Goal: Task Accomplishment & Management: Manage account settings

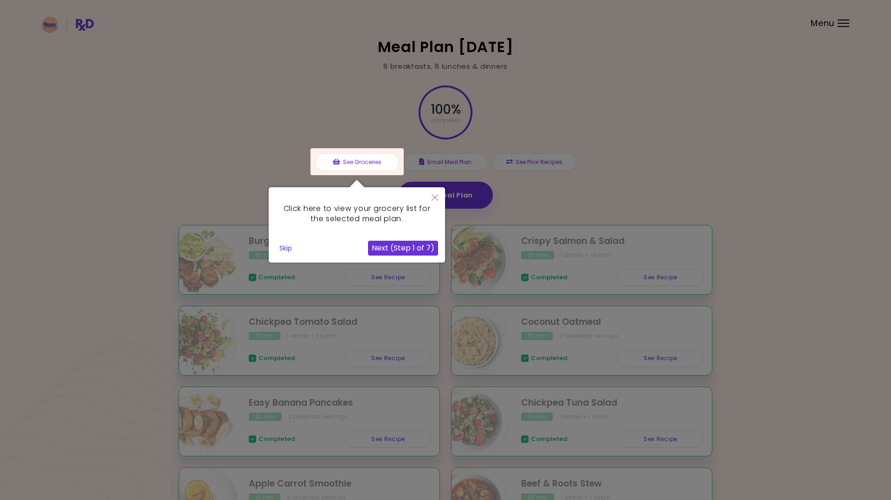
click at [287, 247] on button "Skip" at bounding box center [286, 248] width 20 height 14
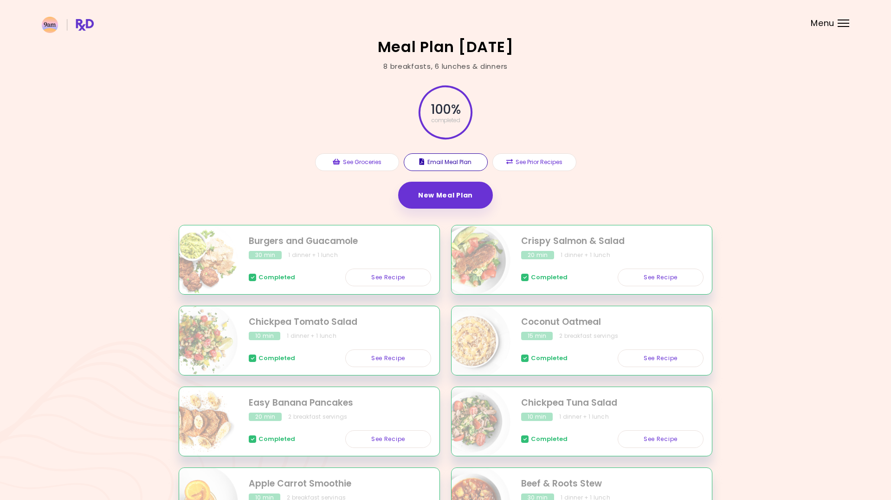
click at [447, 163] on button "Email Meal Plan" at bounding box center [446, 162] width 84 height 18
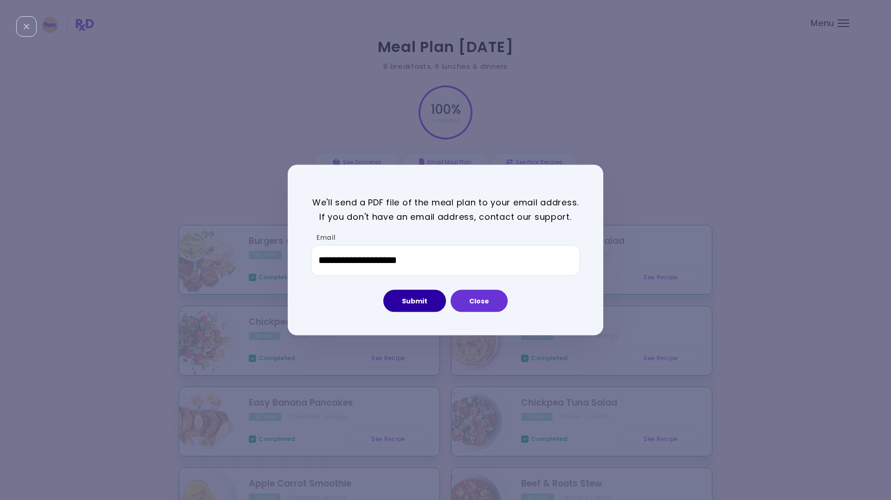
click at [429, 299] on button "Submit" at bounding box center [415, 300] width 63 height 22
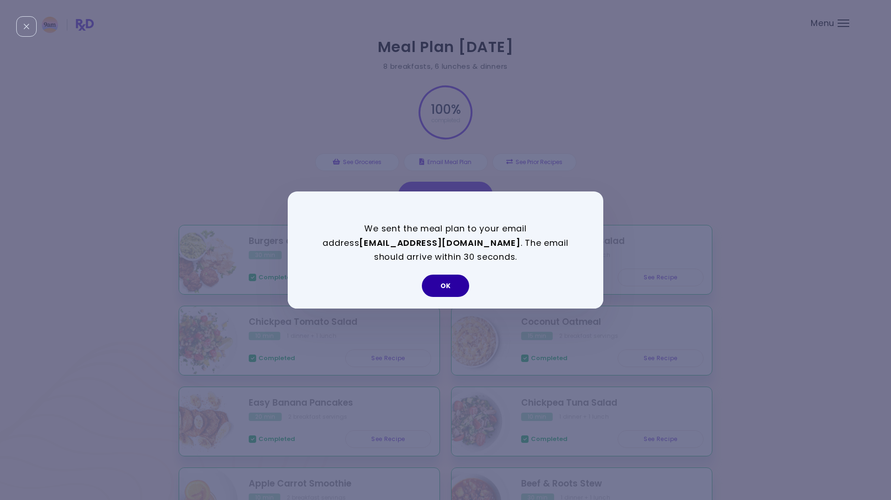
click at [445, 284] on button "OK" at bounding box center [445, 285] width 47 height 22
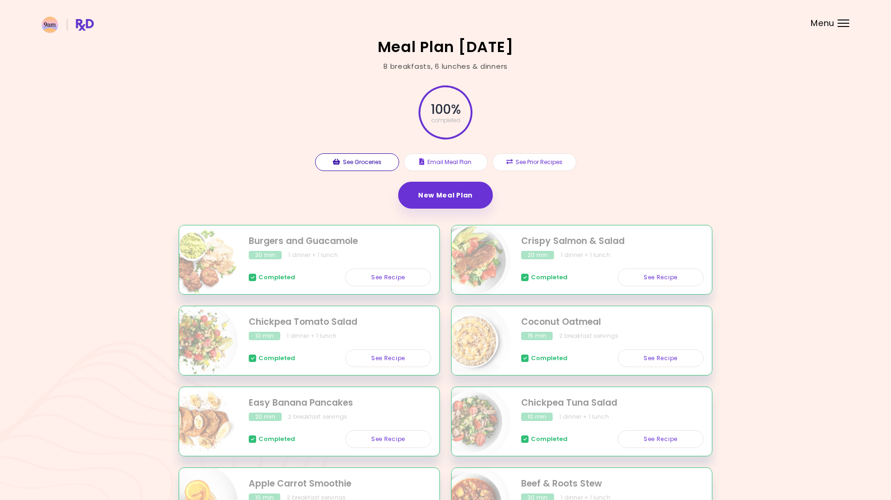
click at [366, 163] on button "See Groceries" at bounding box center [357, 162] width 84 height 18
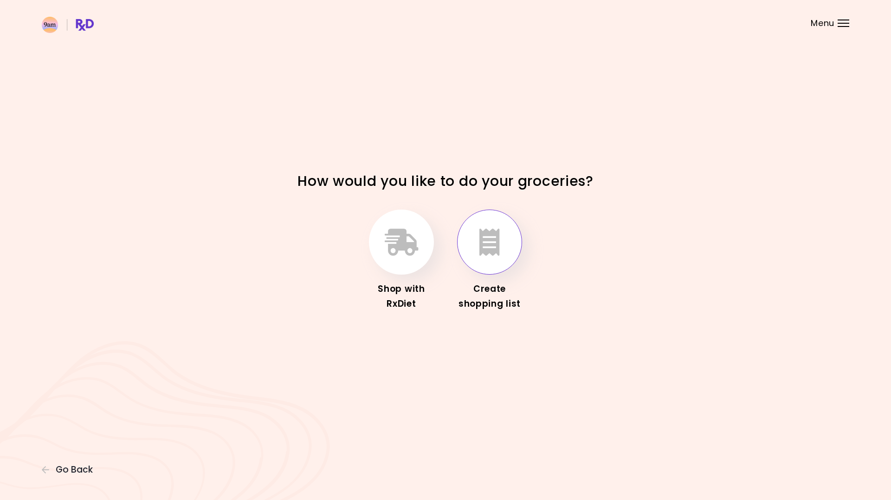
click at [490, 226] on button "button" at bounding box center [489, 241] width 65 height 65
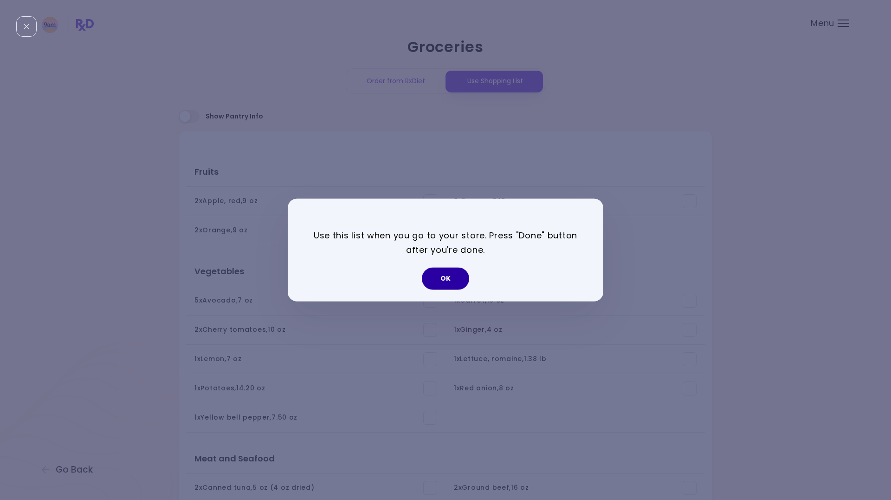
click at [453, 279] on button "OK" at bounding box center [445, 278] width 47 height 22
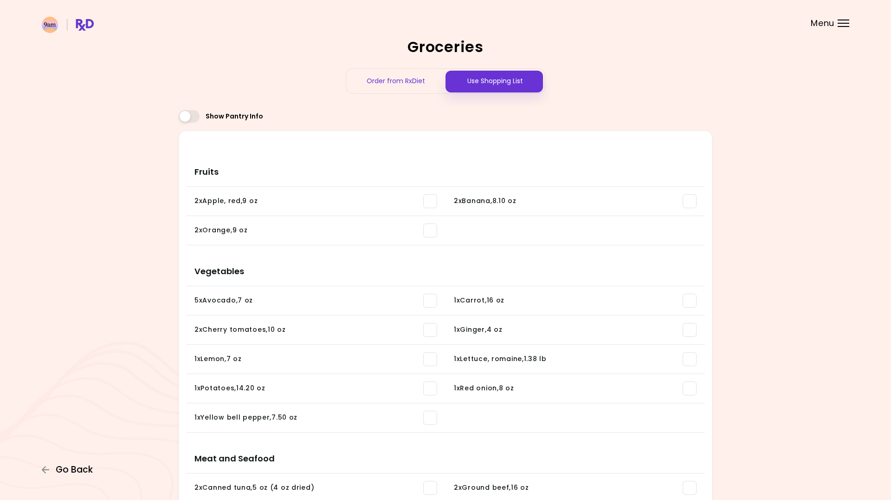
click at [52, 468] on button "Go Back" at bounding box center [70, 469] width 56 height 10
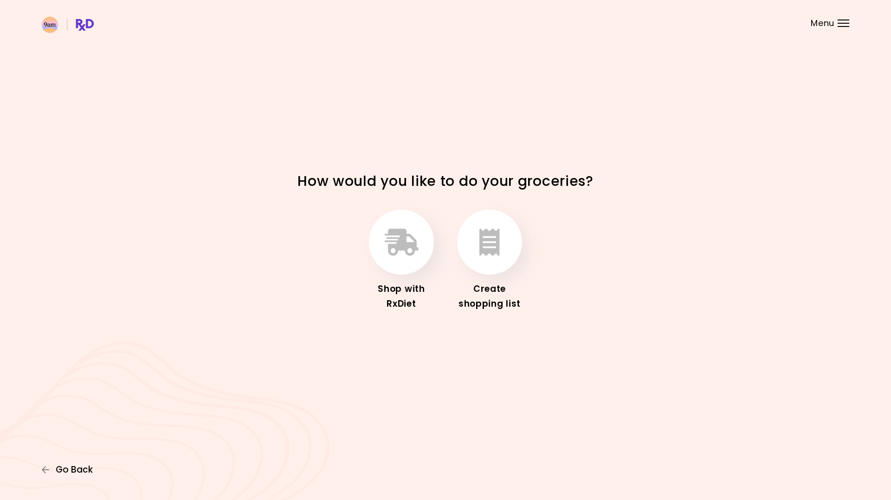
click at [76, 469] on span "Go Back" at bounding box center [74, 469] width 37 height 10
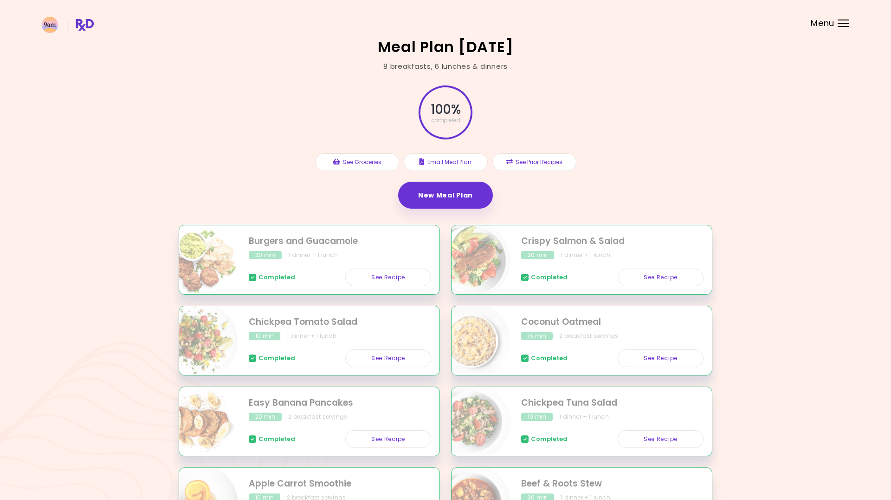
click at [224, 194] on div "100 % completed See Groceries Email Meal Plan See Prior Recipes New Meal Plan" at bounding box center [446, 148] width 534 height 153
click at [444, 184] on link "New Meal Plan" at bounding box center [445, 195] width 95 height 27
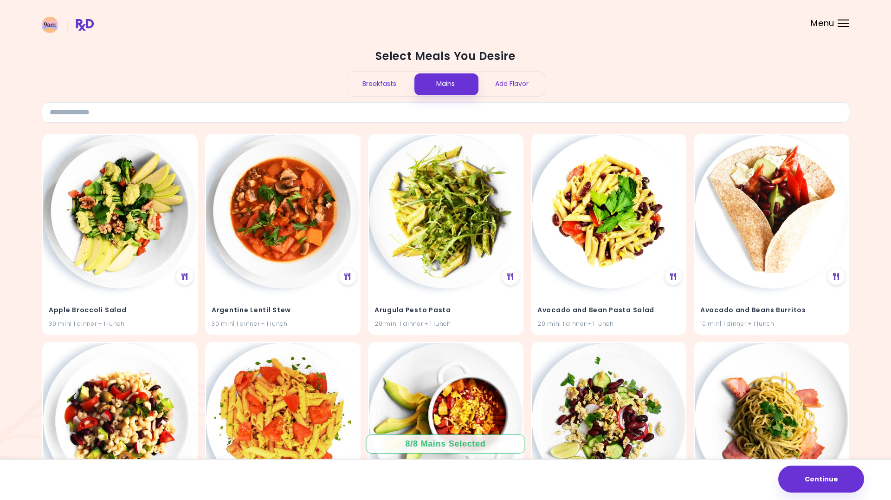
click at [377, 82] on div "Breakfasts" at bounding box center [379, 84] width 66 height 25
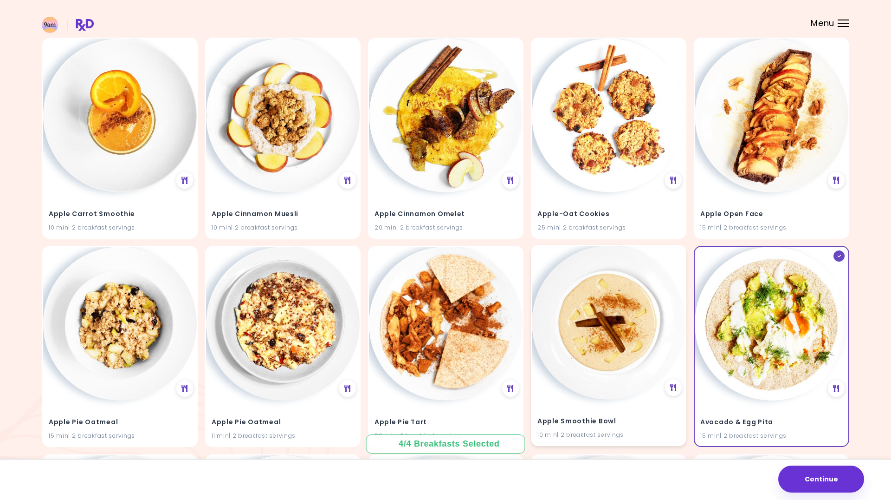
scroll to position [101, 0]
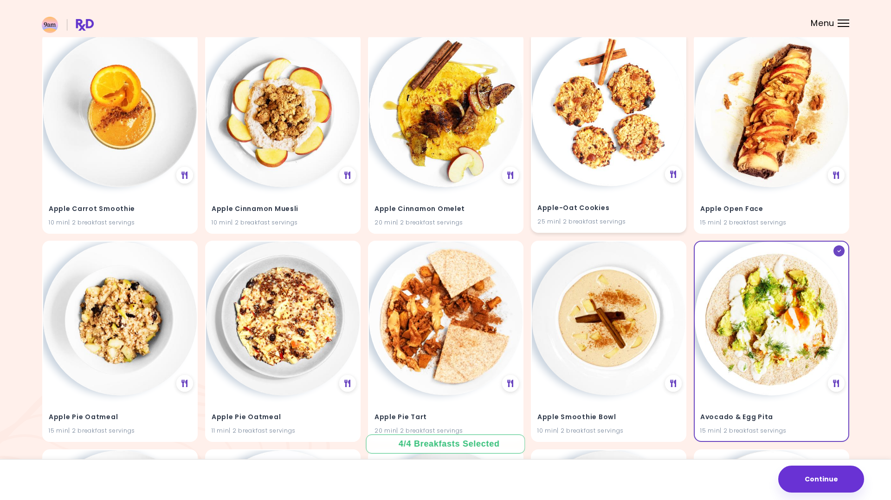
click at [619, 208] on h4 "Apple-Oat Cookies" at bounding box center [609, 207] width 143 height 15
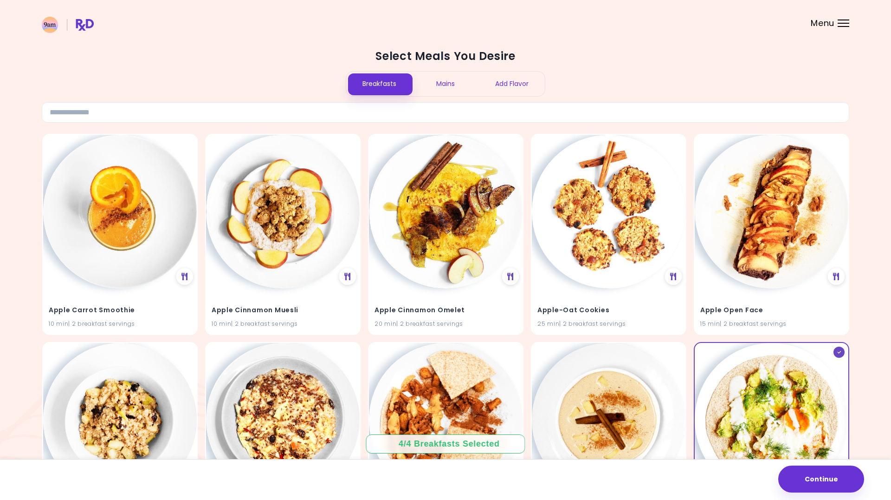
scroll to position [0, 0]
click at [455, 84] on div "Mains" at bounding box center [446, 84] width 66 height 25
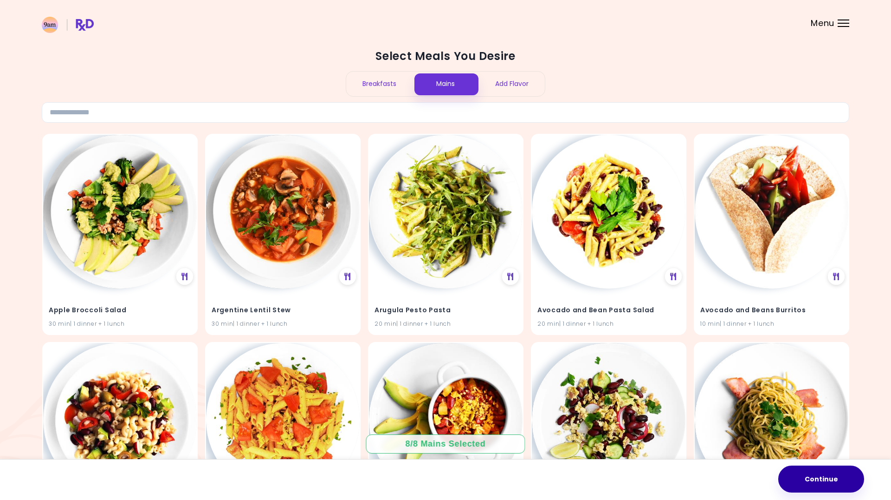
click at [821, 474] on button "Continue" at bounding box center [822, 478] width 86 height 27
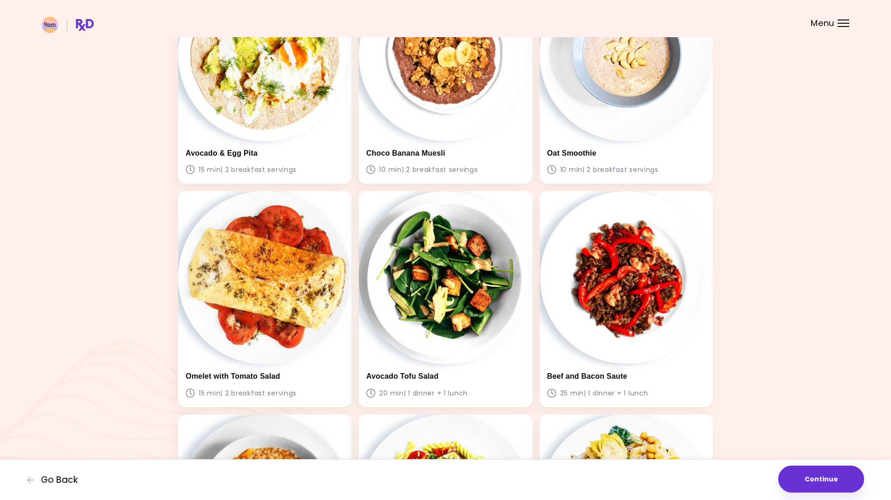
scroll to position [120, 0]
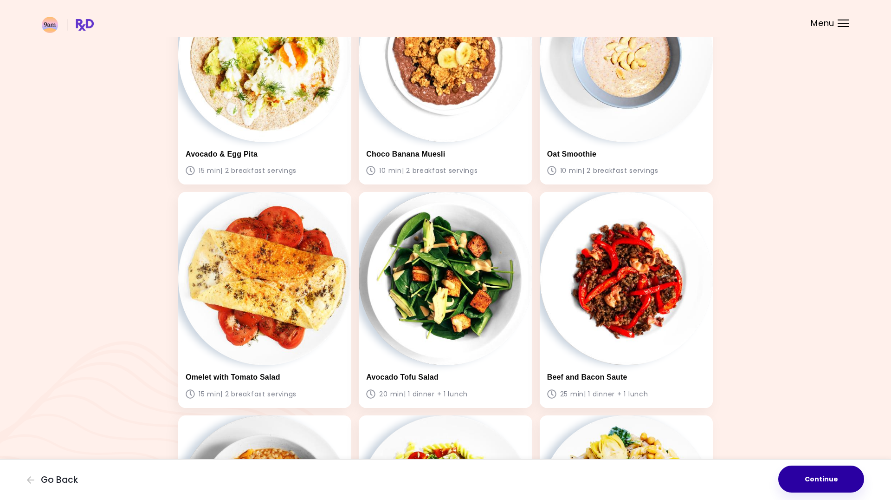
click at [817, 479] on button "Continue" at bounding box center [822, 478] width 86 height 27
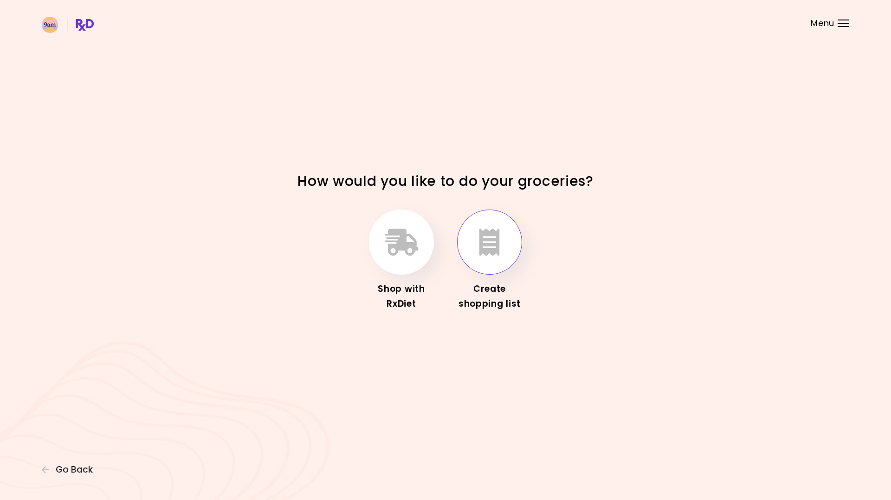
click at [482, 252] on icon "button" at bounding box center [490, 241] width 20 height 27
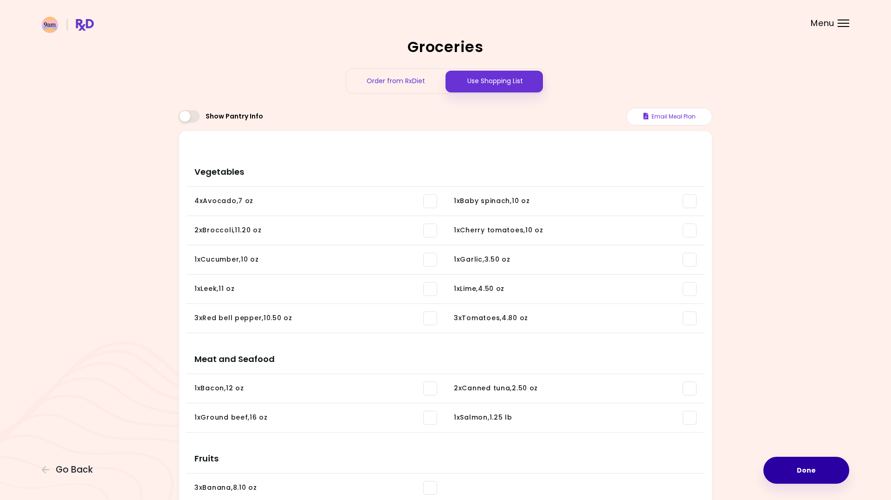
click at [810, 469] on button "Done" at bounding box center [807, 469] width 86 height 27
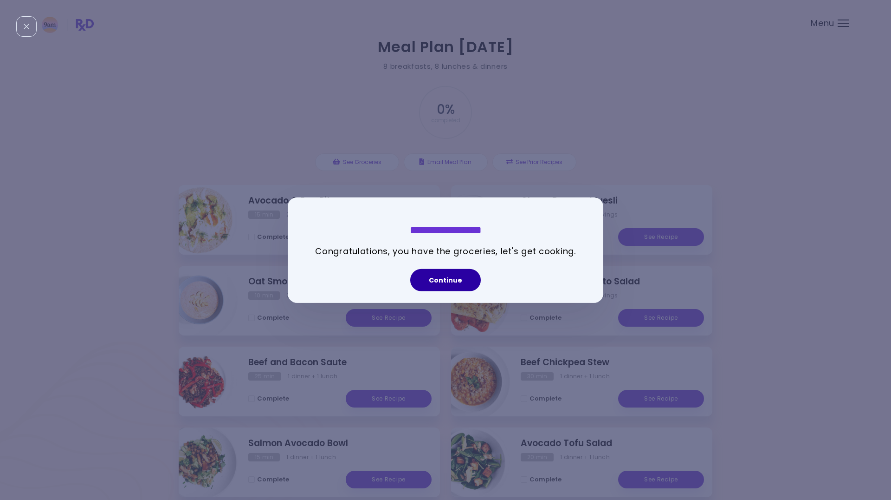
click at [442, 272] on button "Continue" at bounding box center [445, 279] width 71 height 22
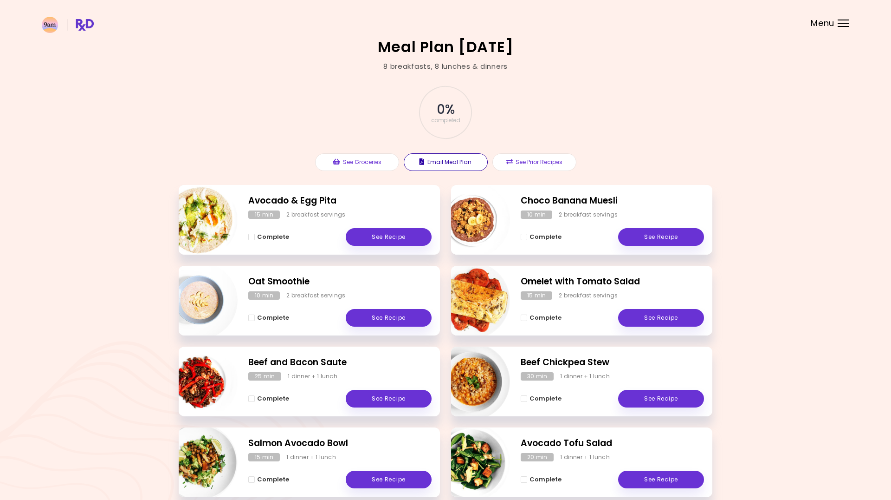
click at [462, 161] on button "Email Meal Plan" at bounding box center [446, 162] width 84 height 18
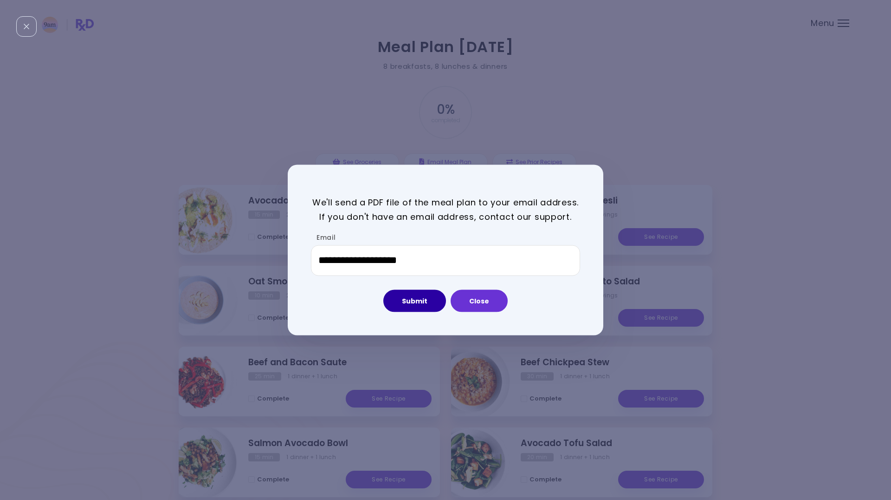
click at [404, 301] on button "Submit" at bounding box center [415, 300] width 63 height 22
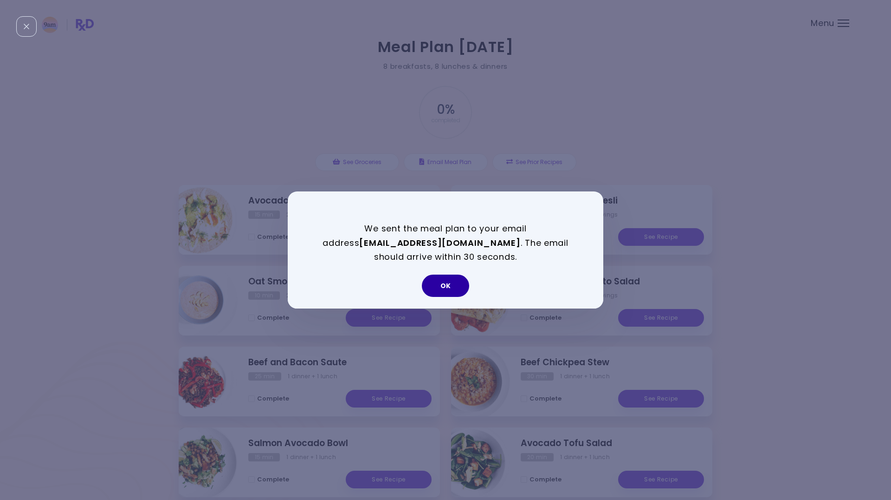
click at [449, 287] on button "OK" at bounding box center [445, 285] width 47 height 22
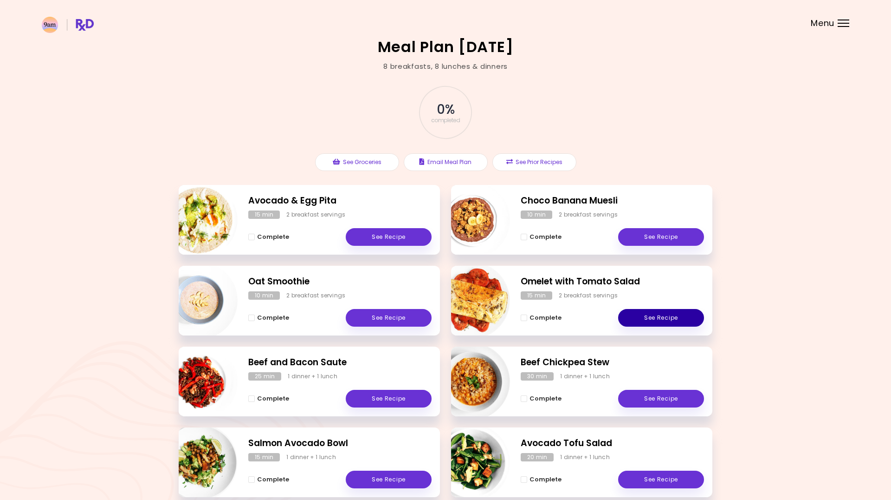
click at [658, 315] on link "See Recipe" at bounding box center [661, 318] width 86 height 18
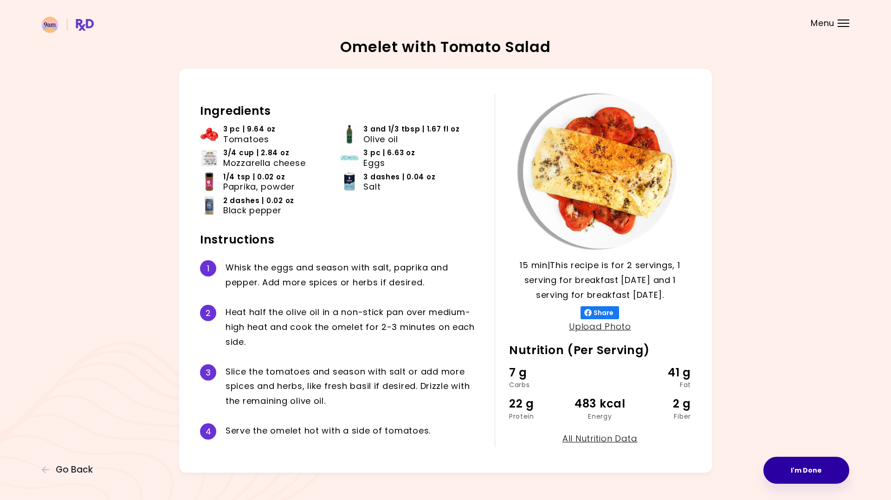
click at [794, 465] on button "I'm Done" at bounding box center [807, 469] width 86 height 27
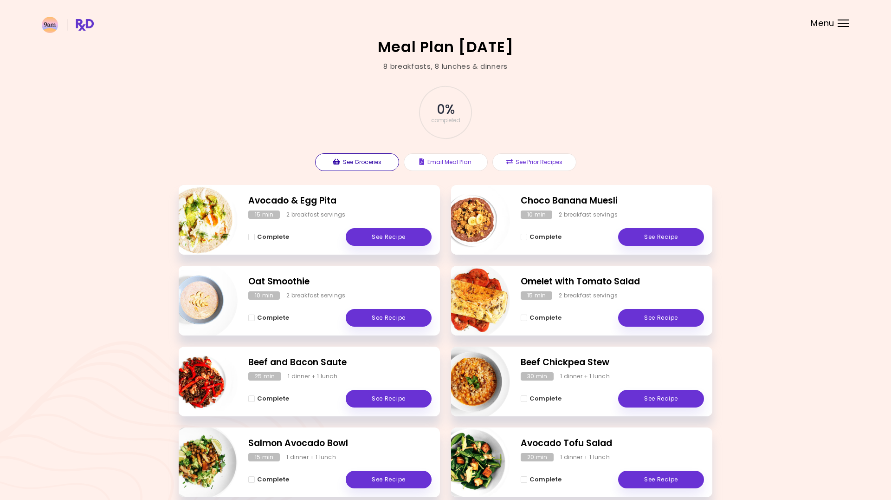
click at [363, 160] on button "See Groceries" at bounding box center [357, 162] width 84 height 18
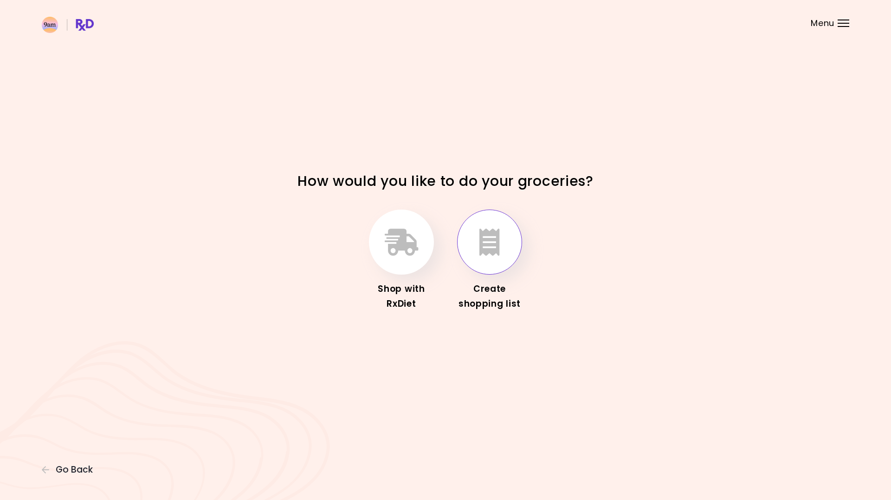
click at [507, 244] on button "button" at bounding box center [489, 241] width 65 height 65
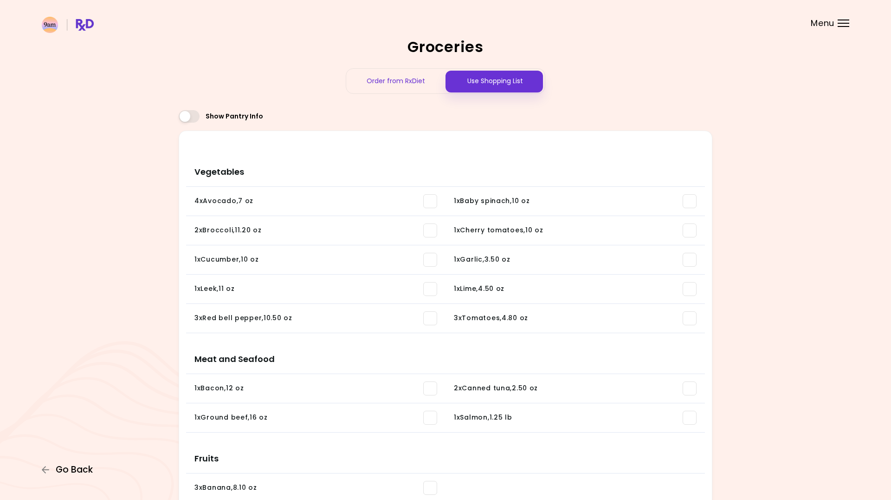
click at [70, 465] on span "Go Back" at bounding box center [74, 469] width 37 height 10
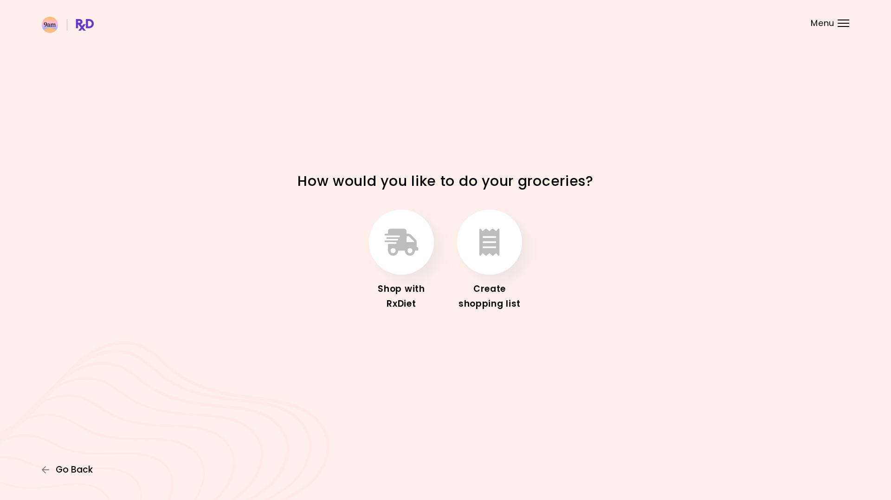
click at [61, 474] on span "Go Back" at bounding box center [74, 469] width 37 height 10
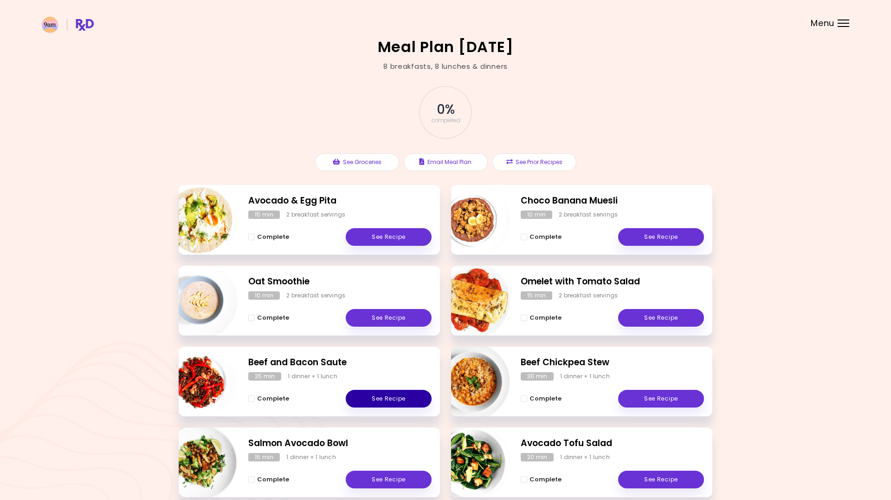
click at [377, 392] on link "See Recipe" at bounding box center [389, 399] width 86 height 18
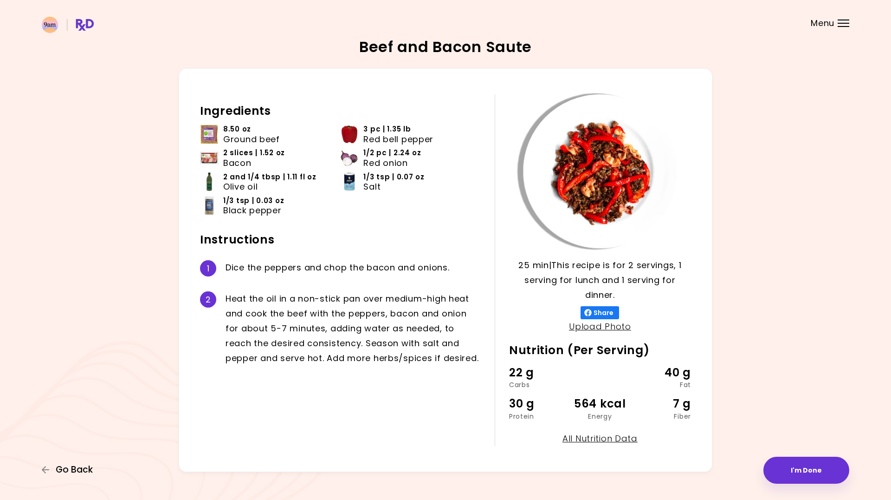
click at [67, 468] on span "Go Back" at bounding box center [74, 469] width 37 height 10
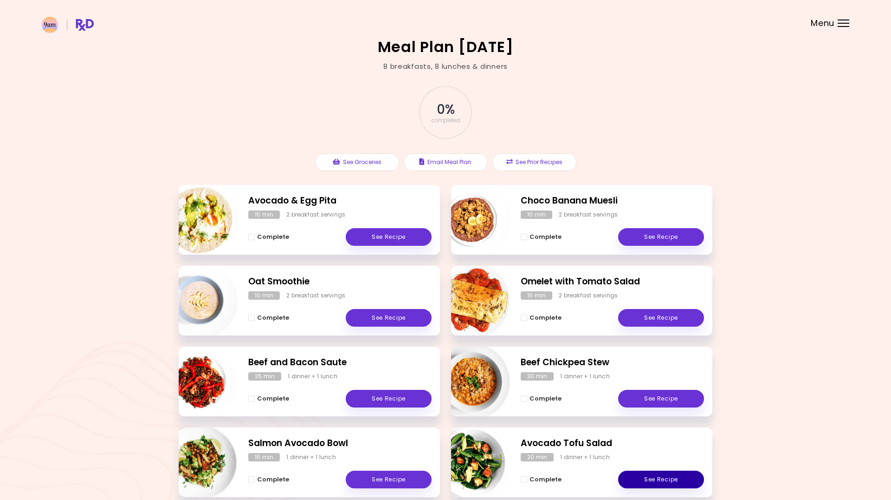
click at [638, 478] on link "See Recipe" at bounding box center [661, 479] width 86 height 18
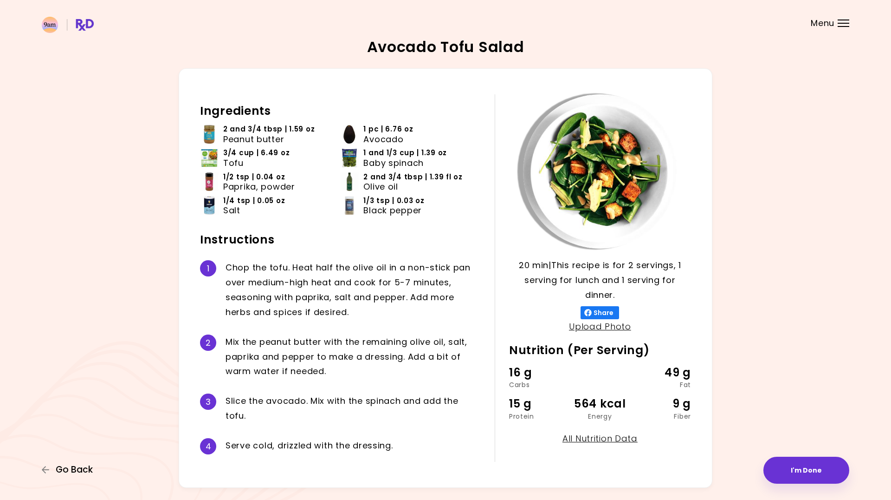
click at [72, 467] on span "Go Back" at bounding box center [74, 469] width 37 height 10
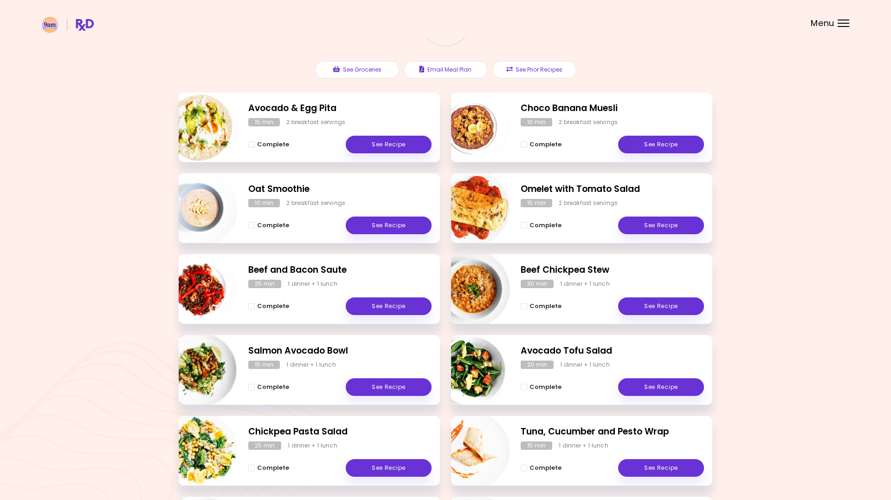
scroll to position [98, 0]
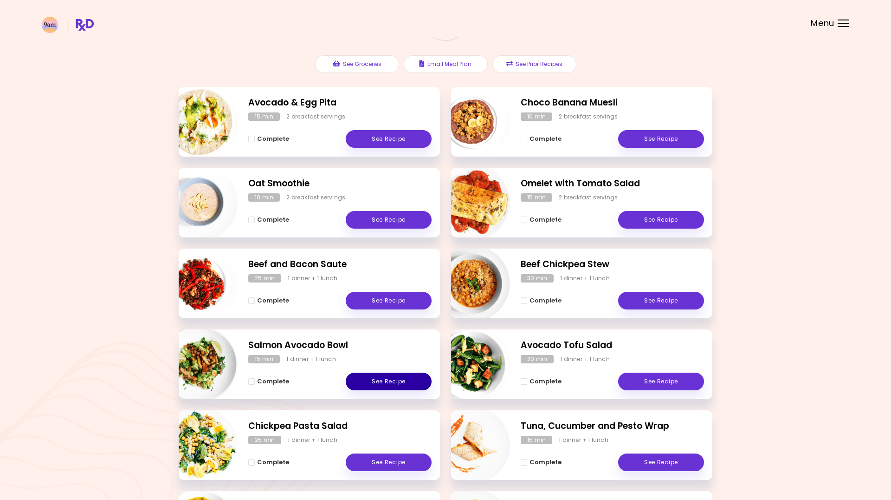
click at [381, 378] on link "See Recipe" at bounding box center [389, 381] width 86 height 18
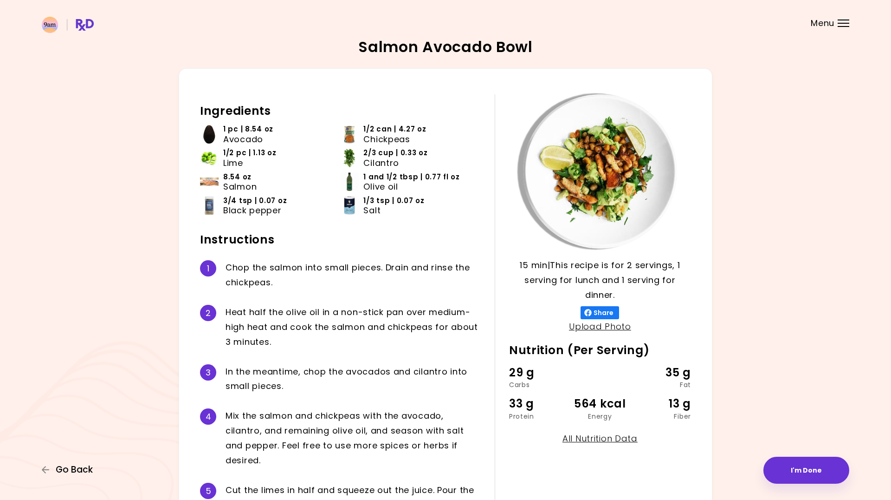
click at [77, 469] on span "Go Back" at bounding box center [74, 469] width 37 height 10
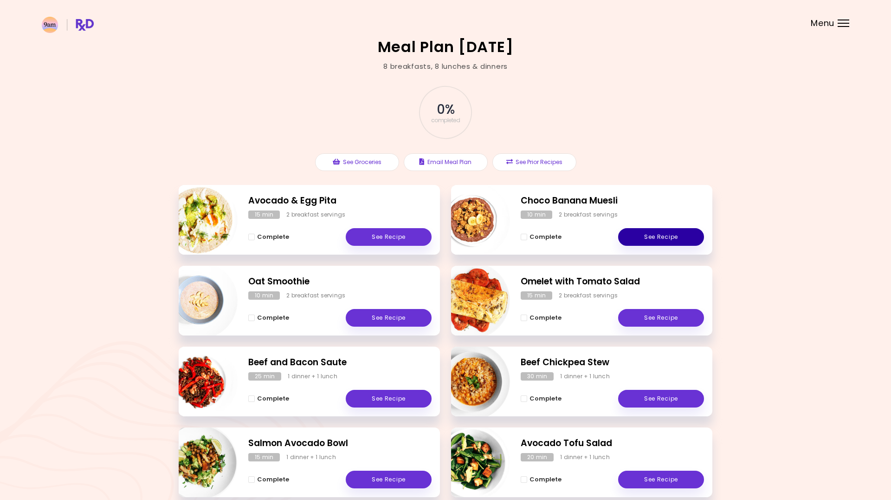
click at [659, 234] on link "See Recipe" at bounding box center [661, 237] width 86 height 18
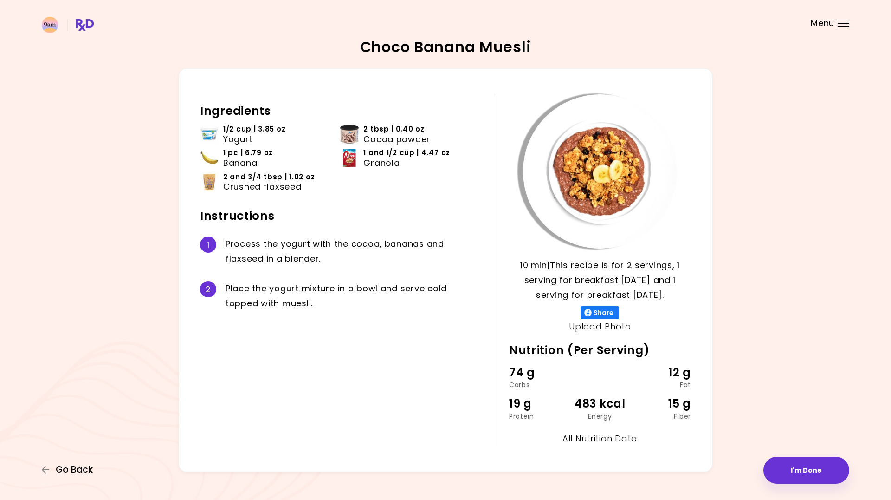
click at [76, 467] on span "Go Back" at bounding box center [74, 469] width 37 height 10
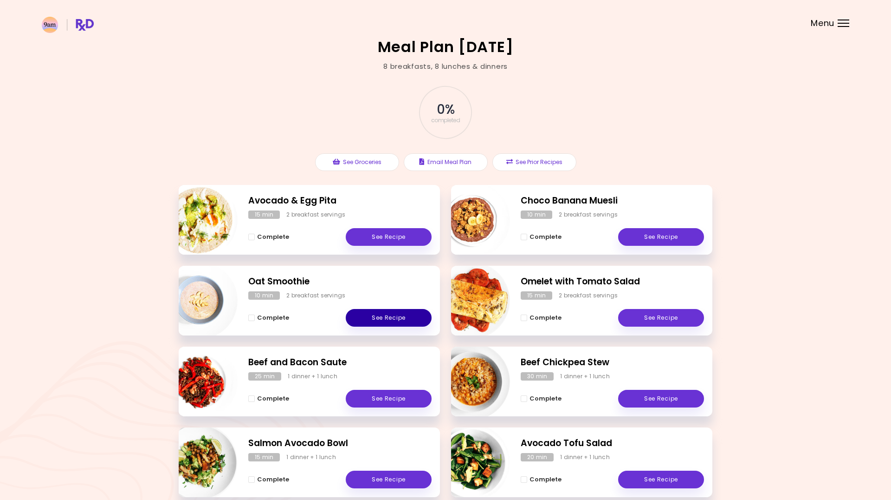
click at [378, 314] on link "See Recipe" at bounding box center [389, 318] width 86 height 18
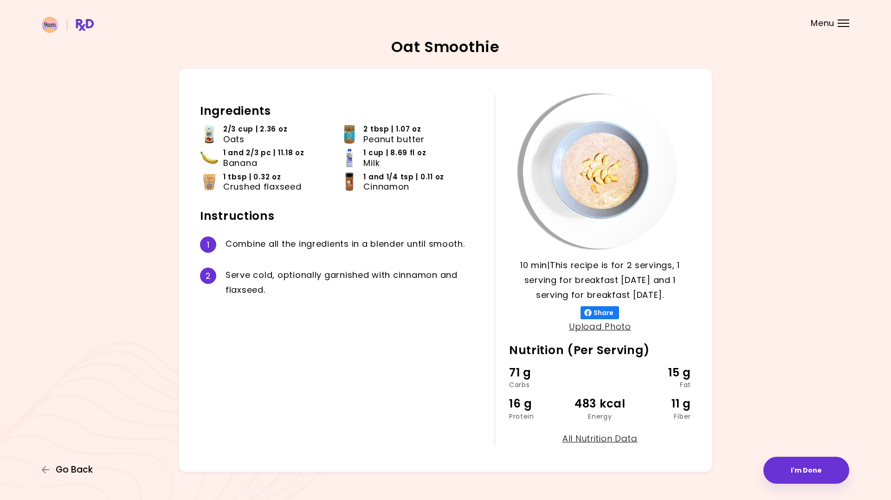
click at [81, 469] on span "Go Back" at bounding box center [74, 469] width 37 height 10
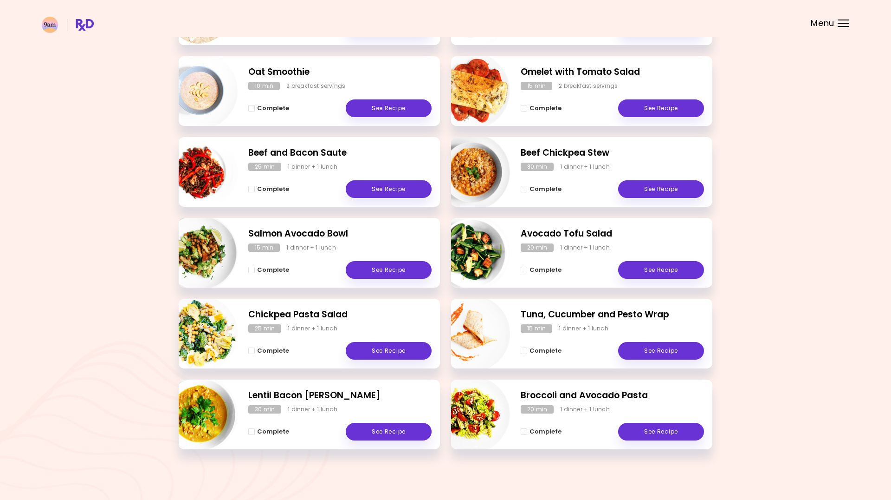
scroll to position [209, 0]
click at [653, 349] on link "See Recipe" at bounding box center [661, 351] width 86 height 18
